Goal: Submit feedback/report problem: Submit feedback/report problem

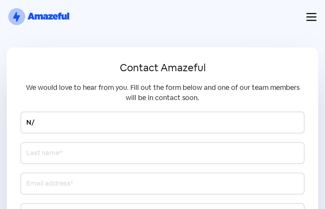
type input "N/A"
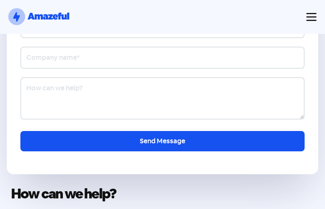
type input "[PERSON_NAME]"
type input "[PHONE_NUMBER]"
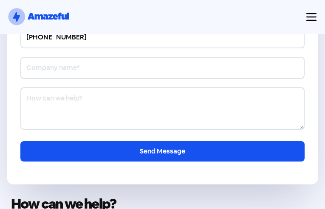
scroll to position [309, 0]
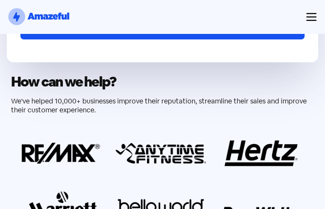
type input "Visionary Services Technologies"
type input "[EMAIL_ADDRESS][DOMAIN_NAME]"
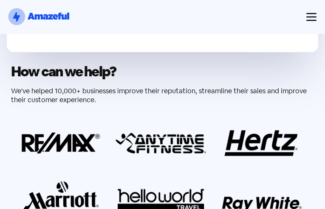
scroll to position [35, 0]
type textarea "Hello, Saw "been", possibly misspelled. Quickly checking with [DOMAIN_NAME] cou…"
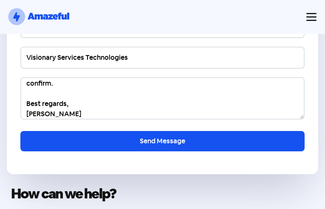
click at [20, 131] on input "Send Message" at bounding box center [162, 141] width 284 height 20
type textarea "03AFcWeA6gO1nTcYXRbhd1CoXkW3I5BN66J_6XQUAzqhauvswv-4_jQpQIRvLOyh9seM2X80irhEunv…"
